Goal: Task Accomplishment & Management: Use online tool/utility

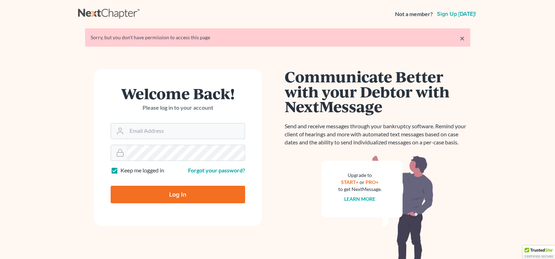
type input "[EMAIL_ADDRESS][DOMAIN_NAME]"
click at [212, 200] on input "Log In" at bounding box center [178, 195] width 135 height 18
type input "Thinking..."
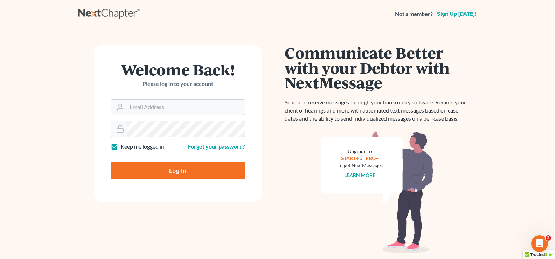
type input "[EMAIL_ADDRESS][DOMAIN_NAME]"
click at [205, 172] on input "Log In" at bounding box center [178, 171] width 135 height 18
type input "Thinking..."
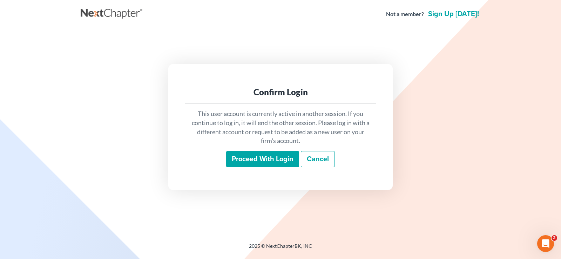
click at [254, 152] on input "Proceed with login" at bounding box center [262, 159] width 73 height 16
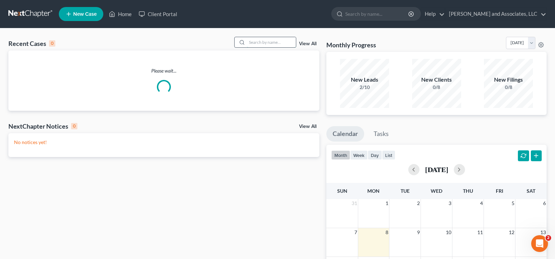
click at [265, 46] on input "search" at bounding box center [271, 42] width 49 height 10
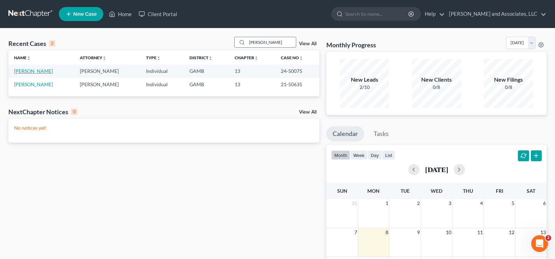
type input "harper"
click at [33, 73] on link "Harper, Annette" at bounding box center [33, 71] width 39 height 6
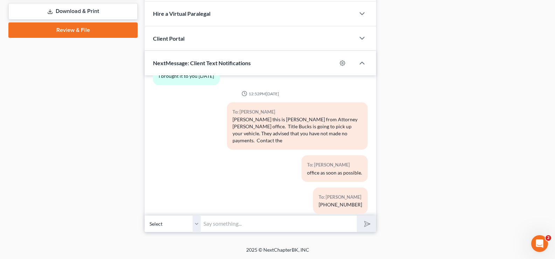
scroll to position [447, 0]
